Goal: Task Accomplishment & Management: Manage account settings

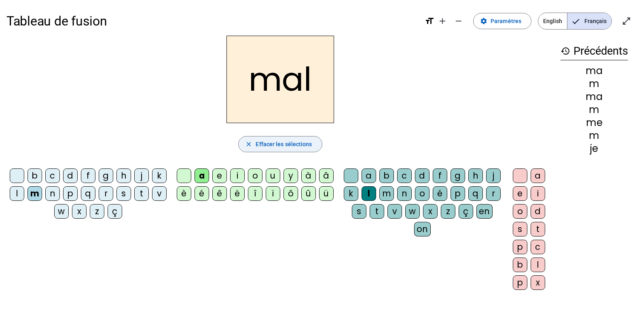
click at [269, 146] on span "Effacer les sélections" at bounding box center [284, 144] width 56 height 10
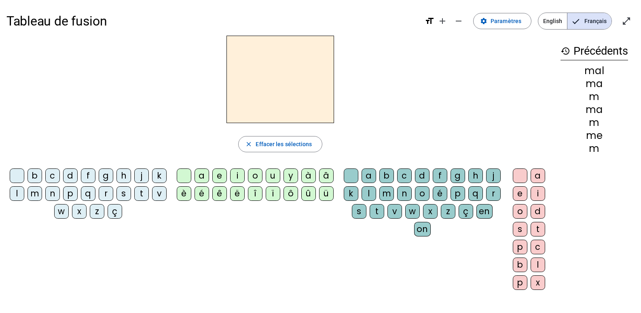
click at [289, 192] on div "ô" at bounding box center [291, 193] width 15 height 15
click at [274, 128] on div "ô close Effacer les sélections b c d f g h j k l m n p q r s t v w x z ç a e i …" at bounding box center [280, 166] width 548 height 261
click at [275, 145] on span "Effacer les sélections" at bounding box center [284, 144] width 56 height 10
click at [458, 20] on mat-icon "remove" at bounding box center [459, 21] width 10 height 10
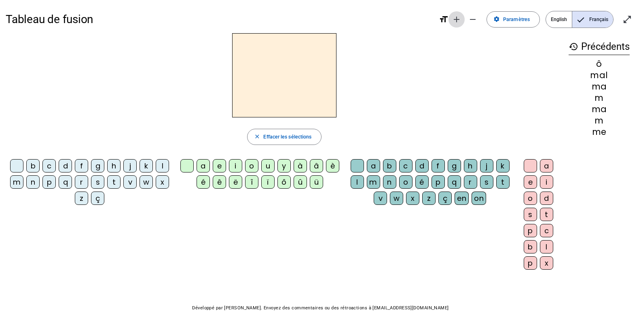
click at [455, 18] on mat-icon "add" at bounding box center [457, 20] width 10 height 10
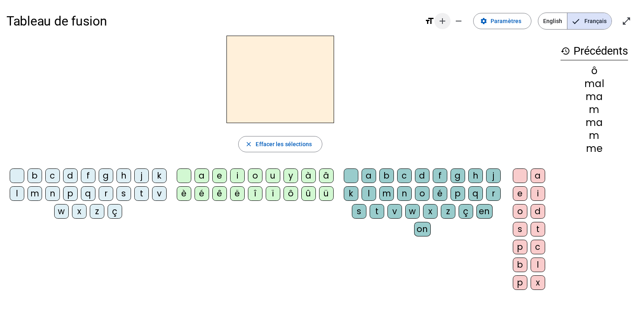
click at [455, 18] on span "Diminuer la taille de la police" at bounding box center [458, 20] width 19 height 19
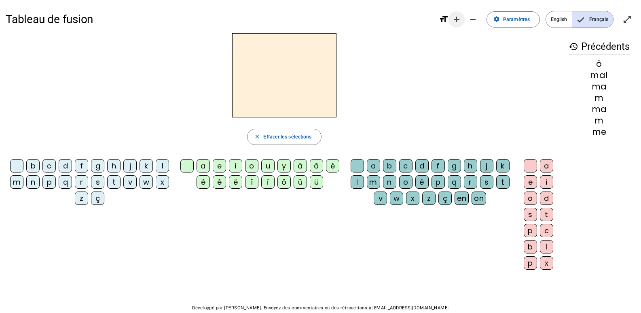
click at [455, 18] on mat-icon "add" at bounding box center [457, 20] width 10 height 10
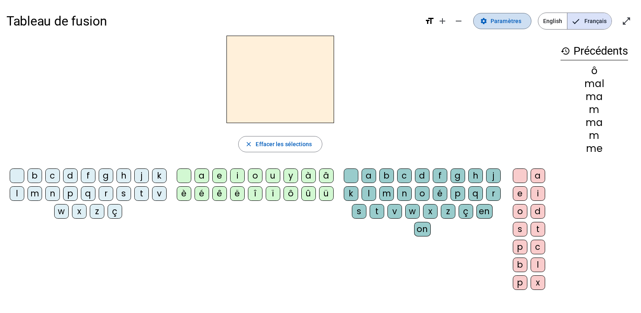
click at [500, 21] on span "Paramètres" at bounding box center [506, 21] width 31 height 10
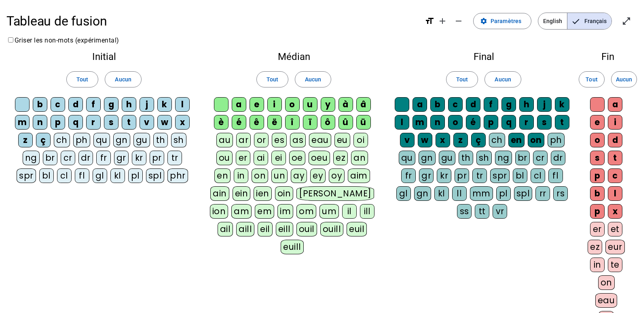
click at [350, 106] on div "à" at bounding box center [346, 104] width 15 height 15
click at [367, 103] on div "â" at bounding box center [364, 104] width 15 height 15
click at [364, 119] on div "ü" at bounding box center [364, 122] width 15 height 15
click at [343, 121] on div "û" at bounding box center [346, 122] width 15 height 15
click at [332, 121] on div "ô" at bounding box center [328, 122] width 15 height 15
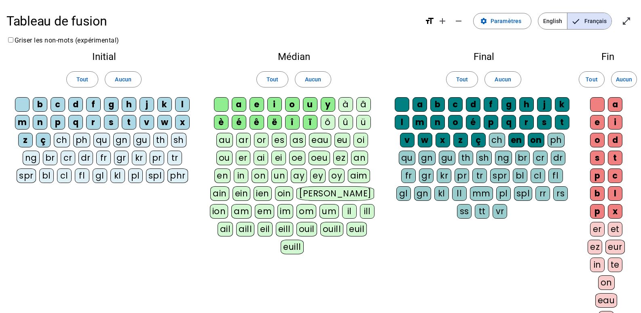
click at [310, 121] on div "ï" at bounding box center [310, 122] width 15 height 15
drag, startPoint x: 290, startPoint y: 119, endPoint x: 284, endPoint y: 119, distance: 6.5
click at [291, 119] on div "î" at bounding box center [292, 122] width 15 height 15
drag, startPoint x: 273, startPoint y: 119, endPoint x: 262, endPoint y: 119, distance: 10.9
click at [274, 119] on div "ë" at bounding box center [275, 122] width 15 height 15
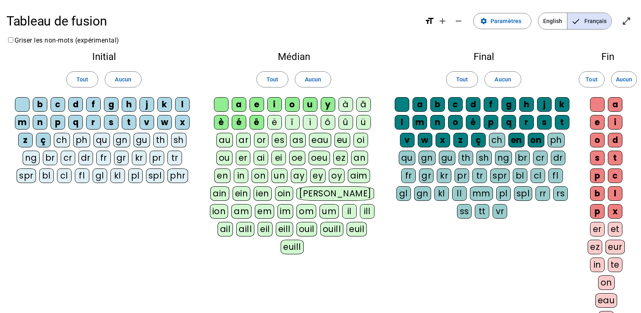
drag, startPoint x: 253, startPoint y: 122, endPoint x: 240, endPoint y: 121, distance: 13.8
click at [253, 121] on div "ê" at bounding box center [257, 122] width 15 height 15
click at [239, 121] on div "é" at bounding box center [239, 122] width 15 height 15
click at [223, 119] on div "è" at bounding box center [221, 122] width 15 height 15
click at [504, 21] on span "Paramètres" at bounding box center [506, 21] width 31 height 10
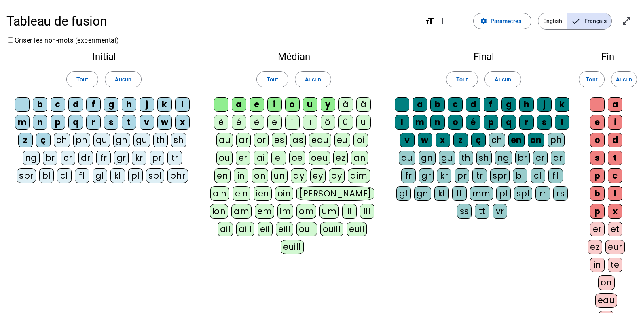
click at [429, 22] on mat-icon "format_size" at bounding box center [430, 21] width 10 height 10
click at [435, 19] on mat-icon "format_size" at bounding box center [430, 21] width 10 height 10
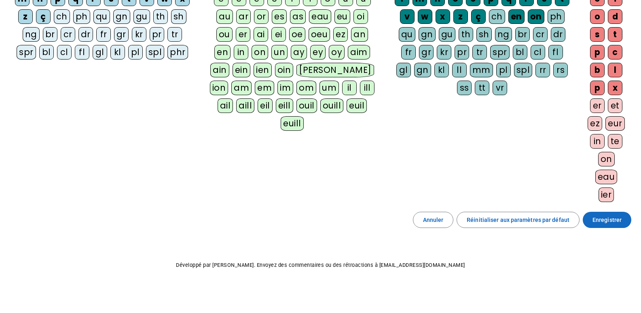
click at [616, 221] on span "Enregistrer" at bounding box center [607, 220] width 29 height 10
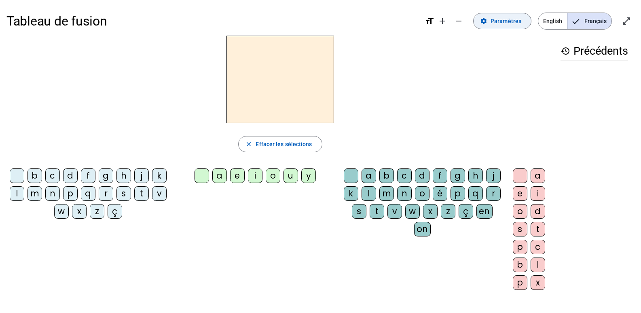
click at [506, 18] on span "Paramètres" at bounding box center [506, 21] width 31 height 10
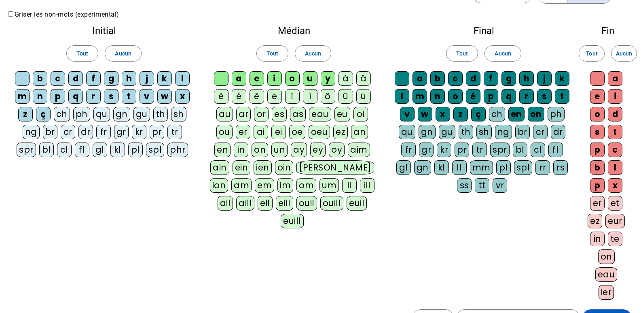
scroll to position [40, 0]
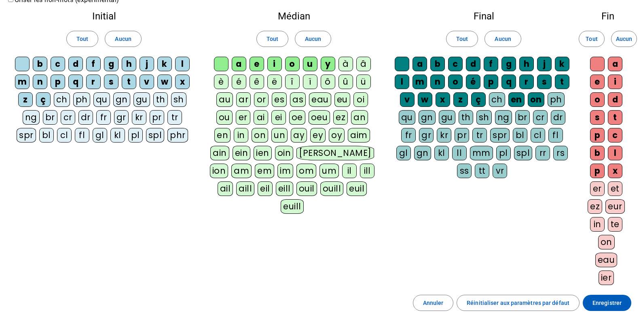
click at [607, 257] on div "eau" at bounding box center [607, 260] width 22 height 15
click at [598, 222] on div "in" at bounding box center [597, 224] width 15 height 15
click at [608, 299] on span "Enregistrer" at bounding box center [607, 303] width 29 height 10
